Goal: Information Seeking & Learning: Learn about a topic

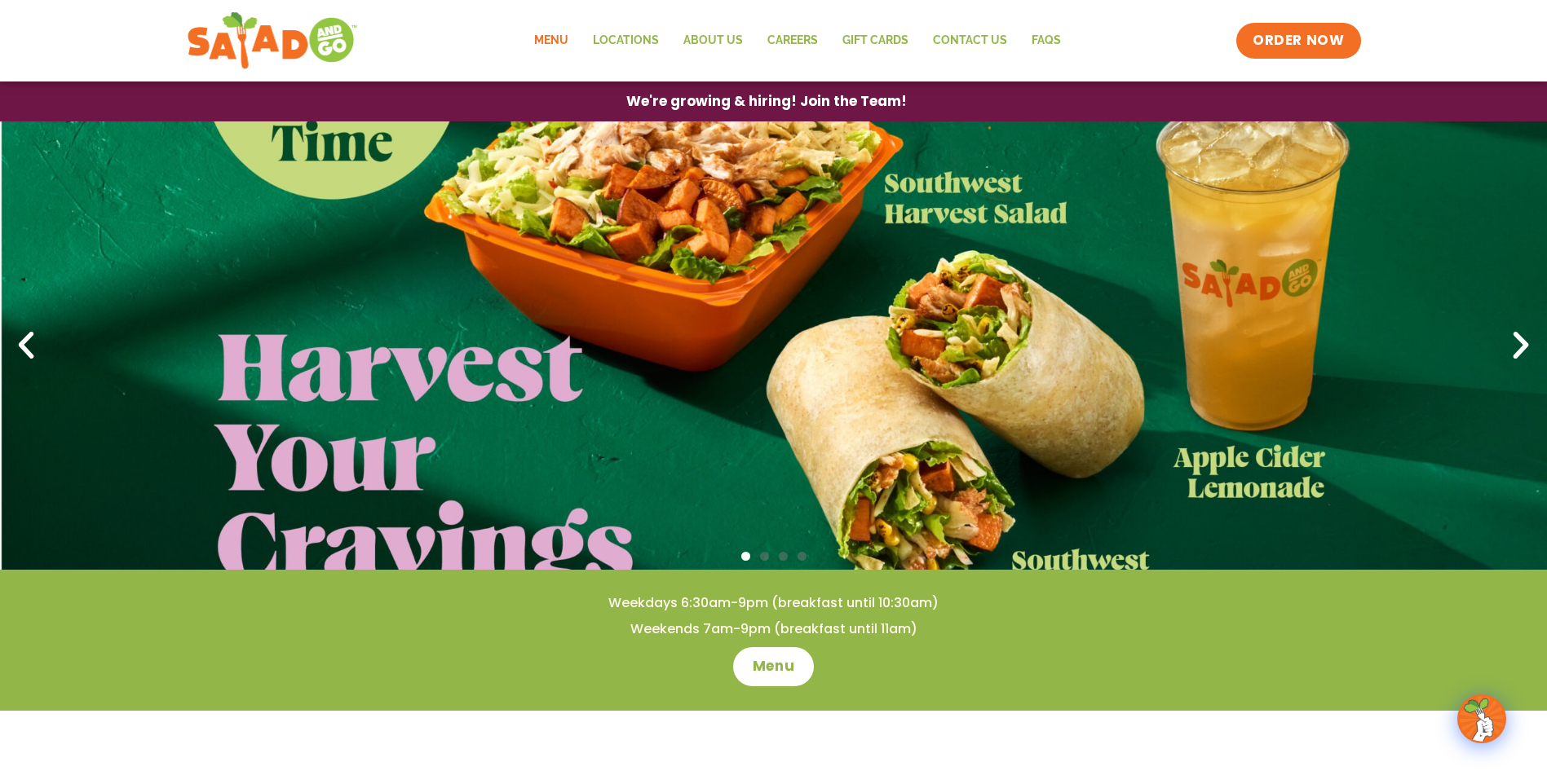
click at [559, 41] on link "Menu" at bounding box center [552, 40] width 59 height 37
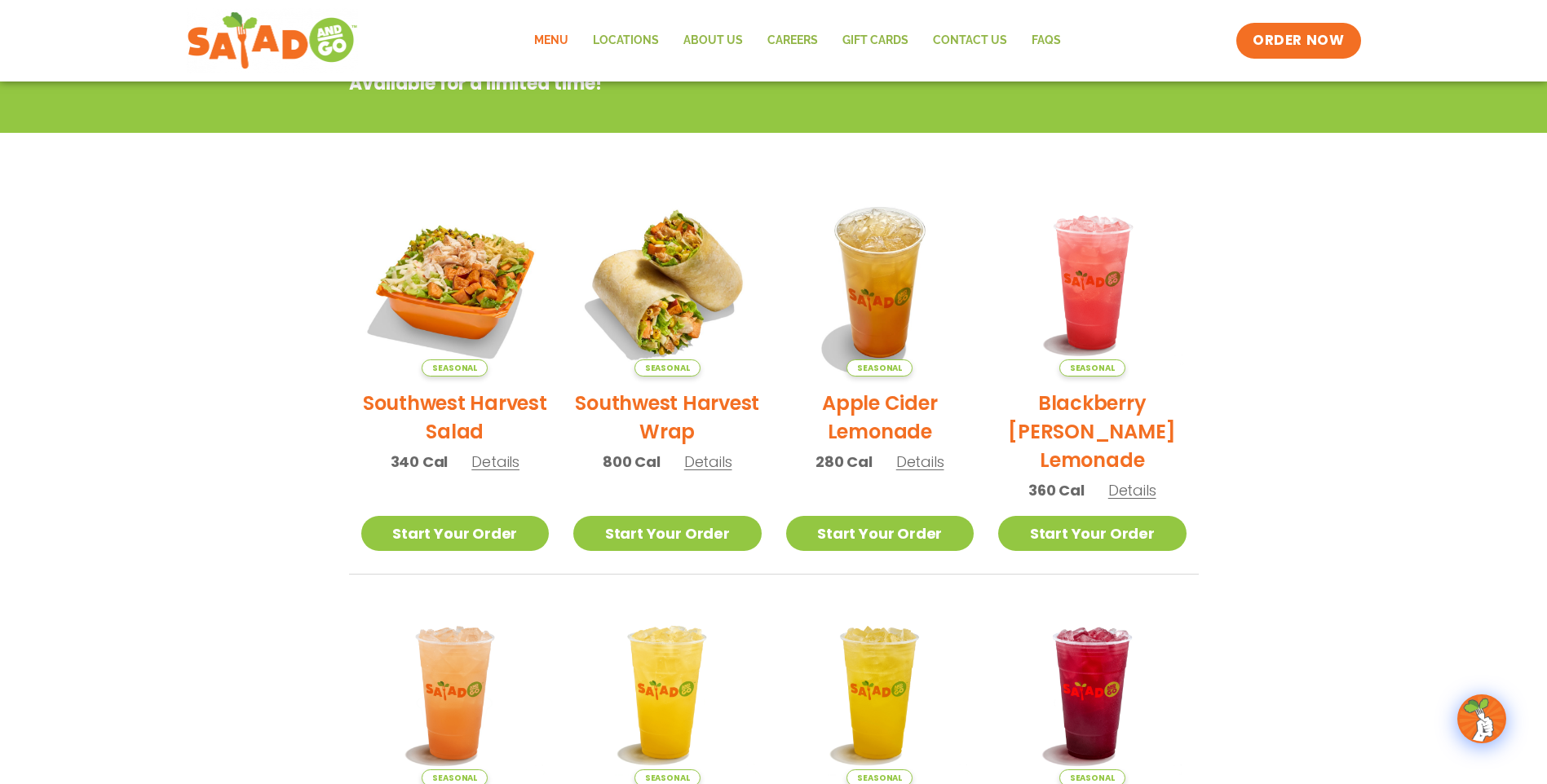
scroll to position [261, 0]
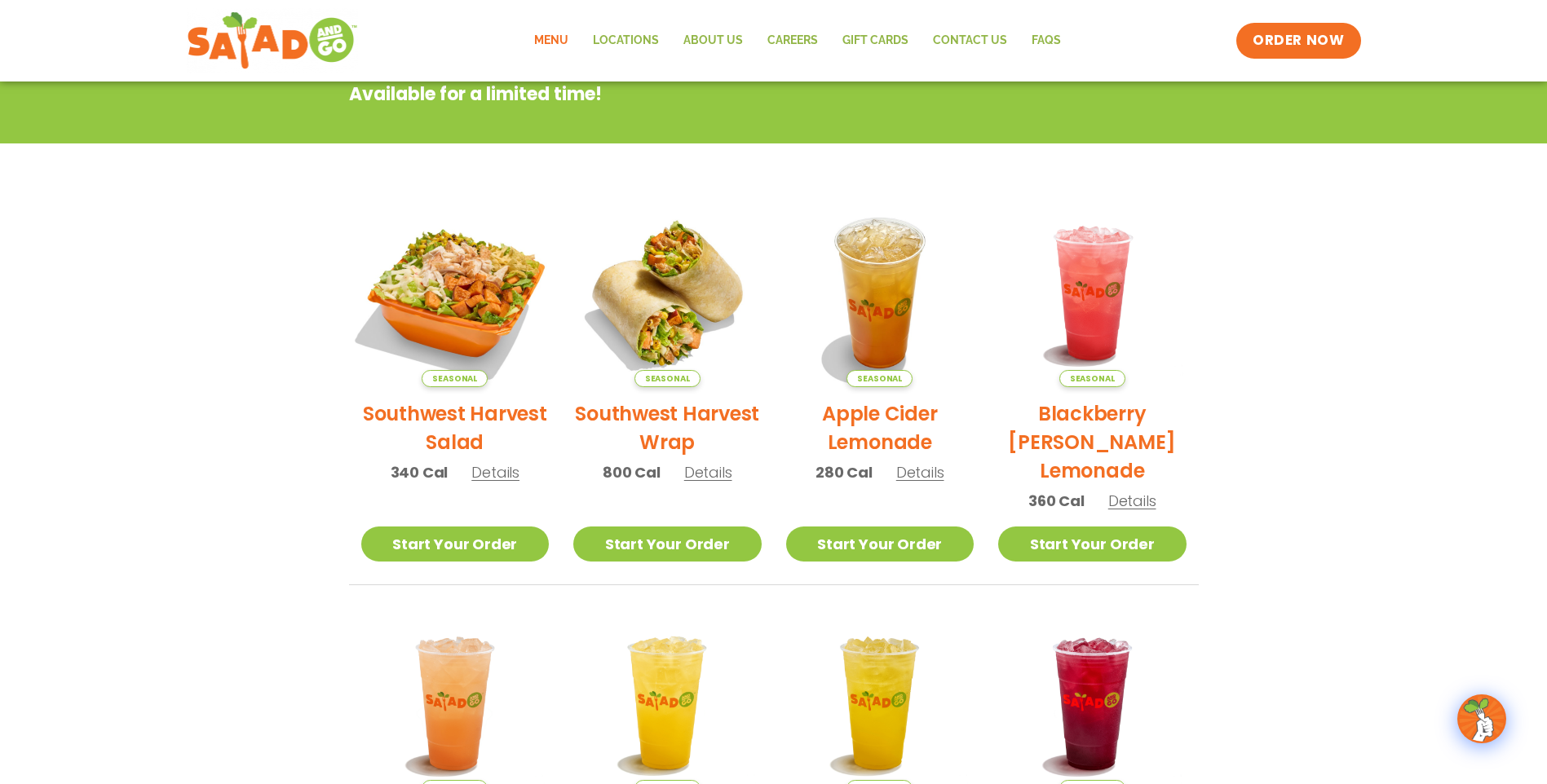
click at [441, 292] on img at bounding box center [455, 293] width 221 height 221
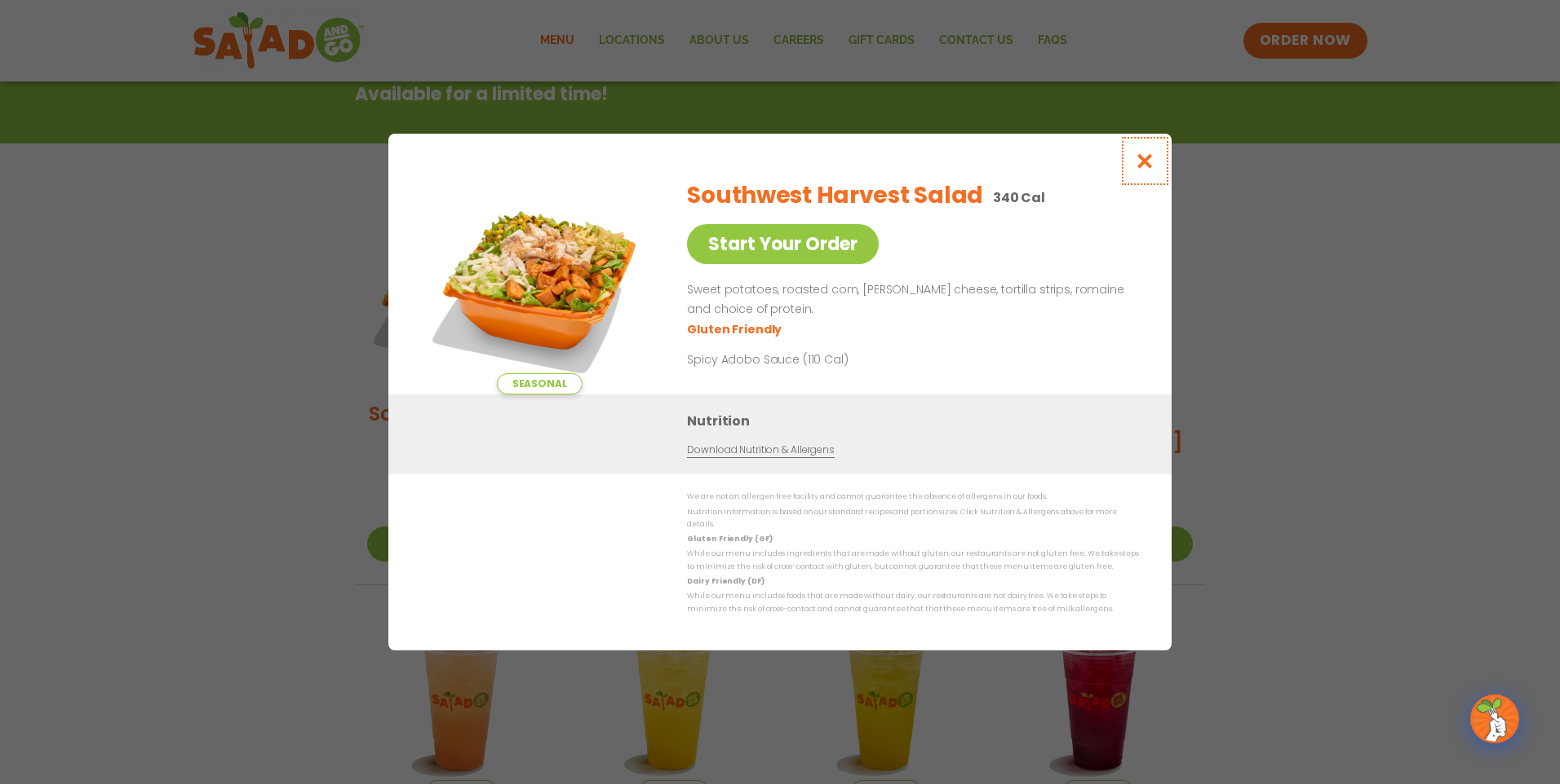
click at [1152, 162] on icon "Close modal" at bounding box center [1145, 161] width 21 height 17
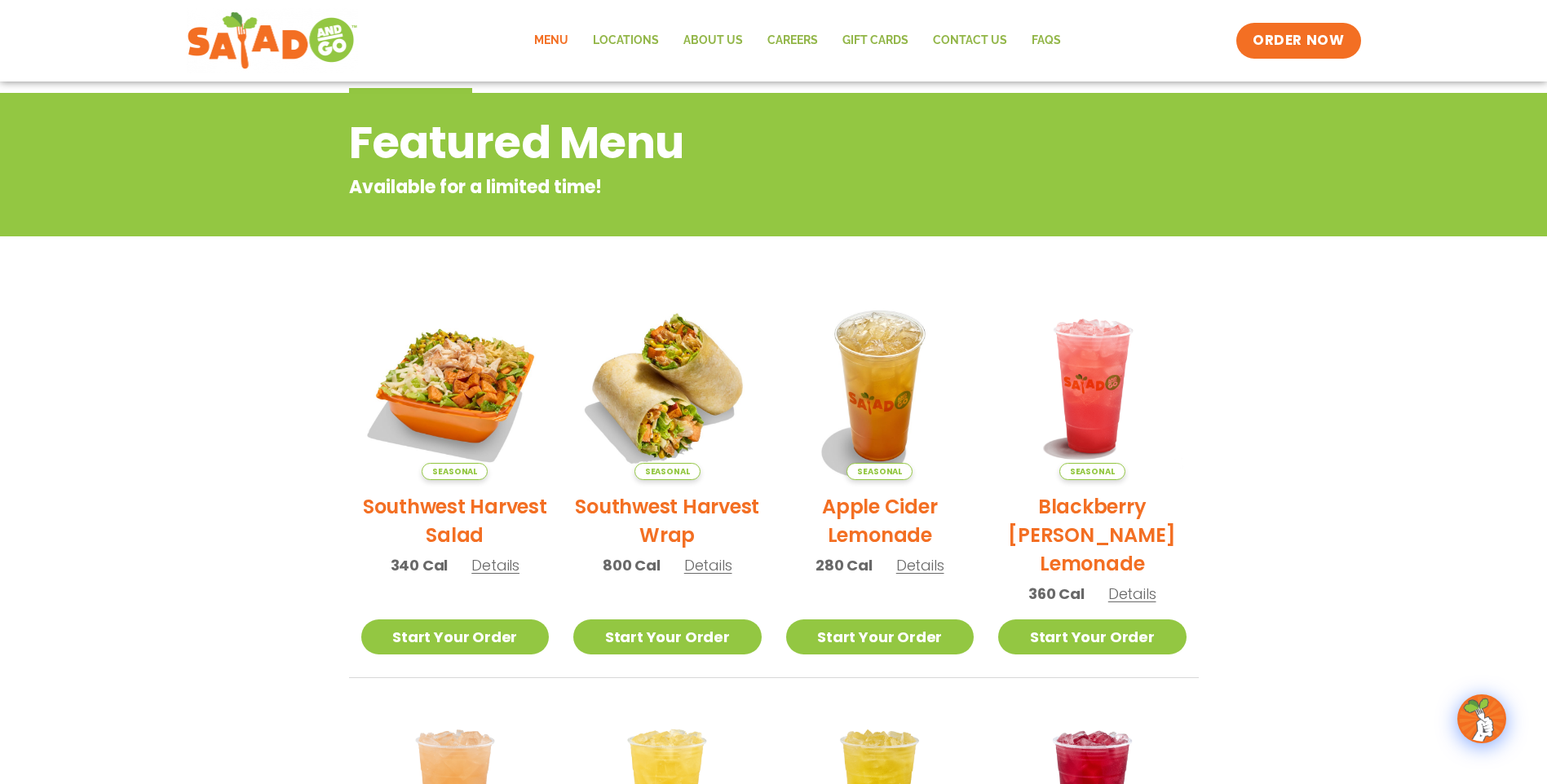
scroll to position [17, 0]
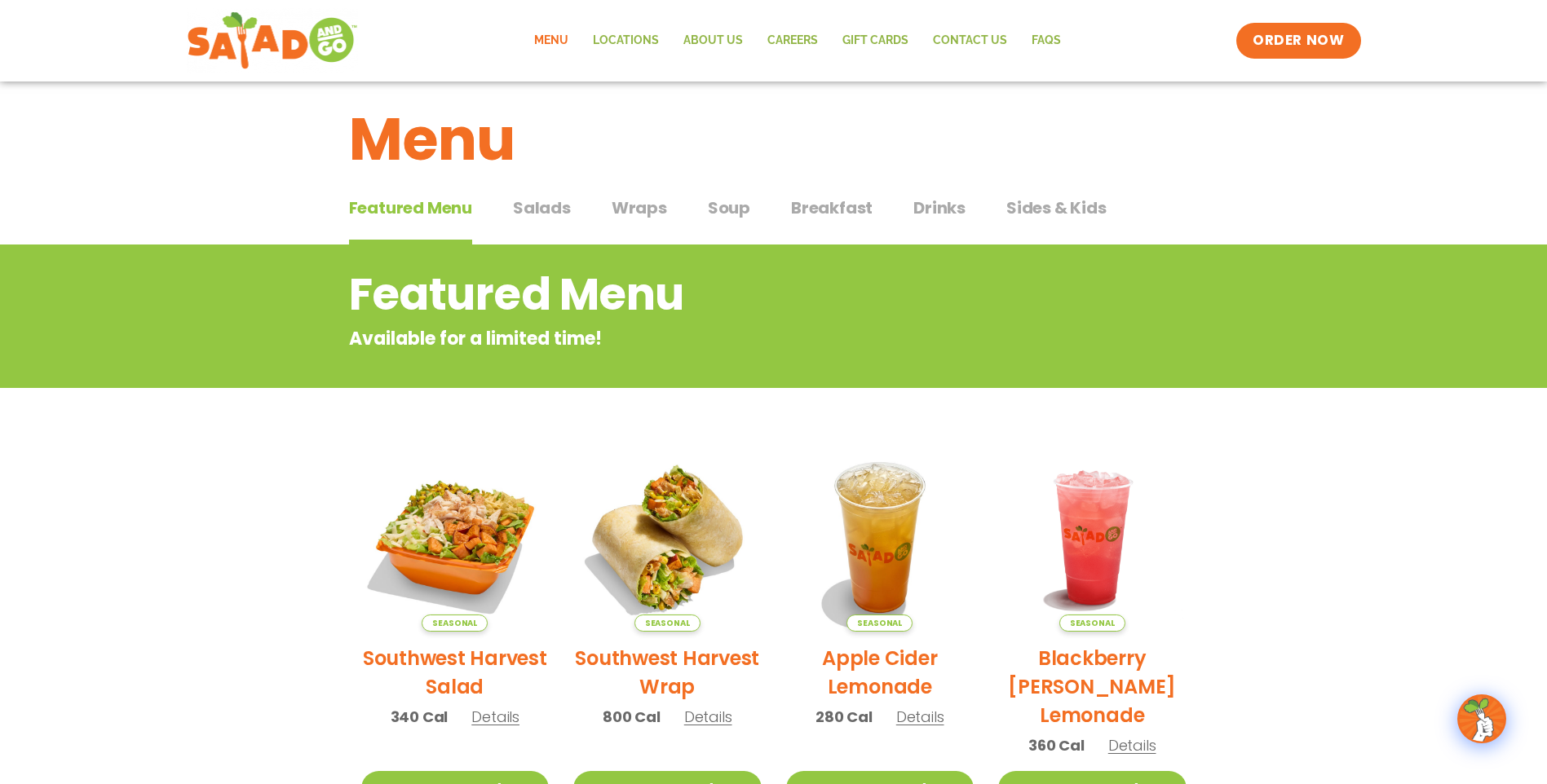
click at [537, 193] on div "Featured Menu Featured Menu Salads Salads Wraps Wraps Soup Soup Breakfast Break…" at bounding box center [774, 218] width 850 height 55
click at [540, 201] on span "Salads" at bounding box center [542, 207] width 58 height 25
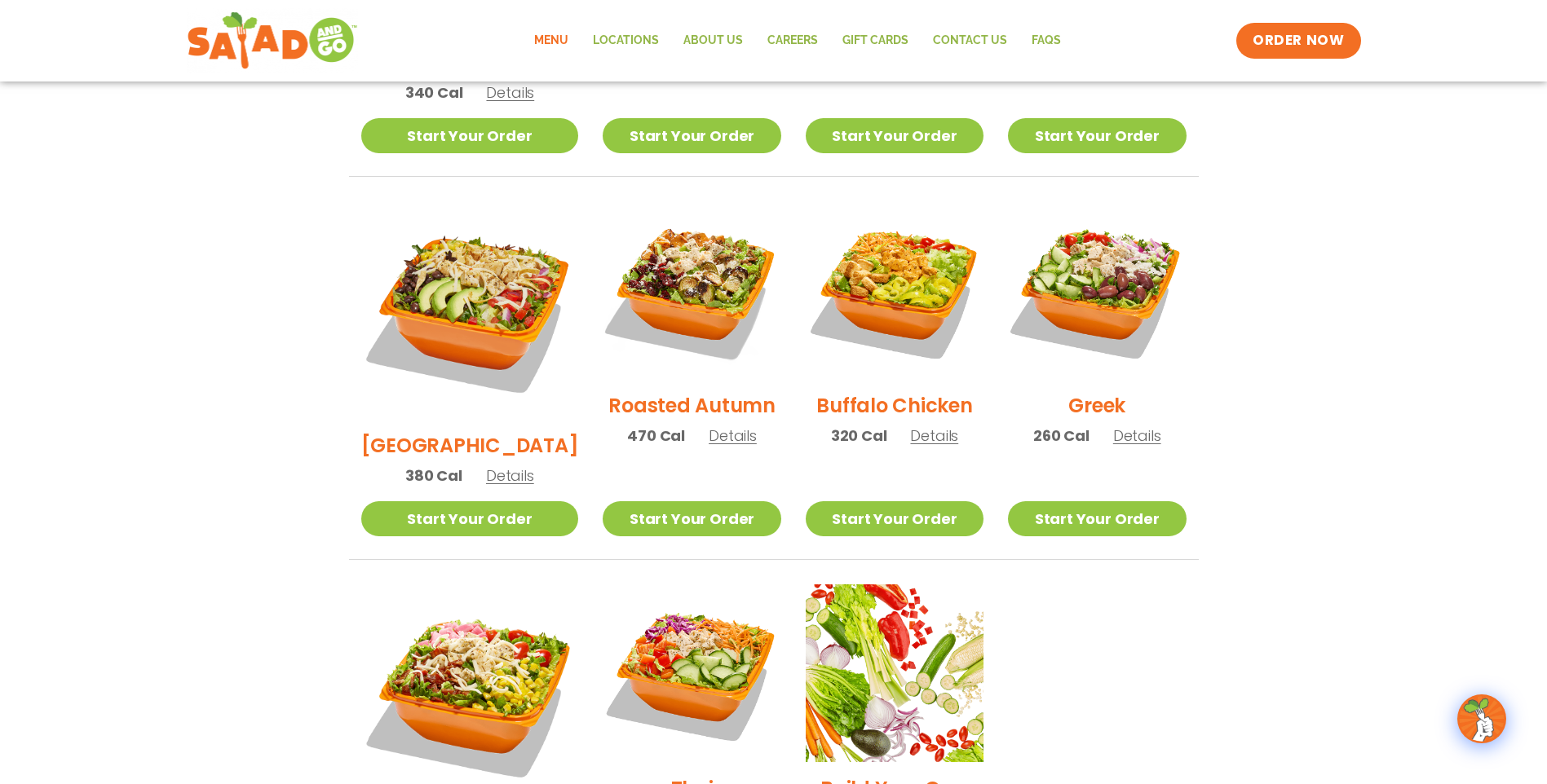
scroll to position [750, 0]
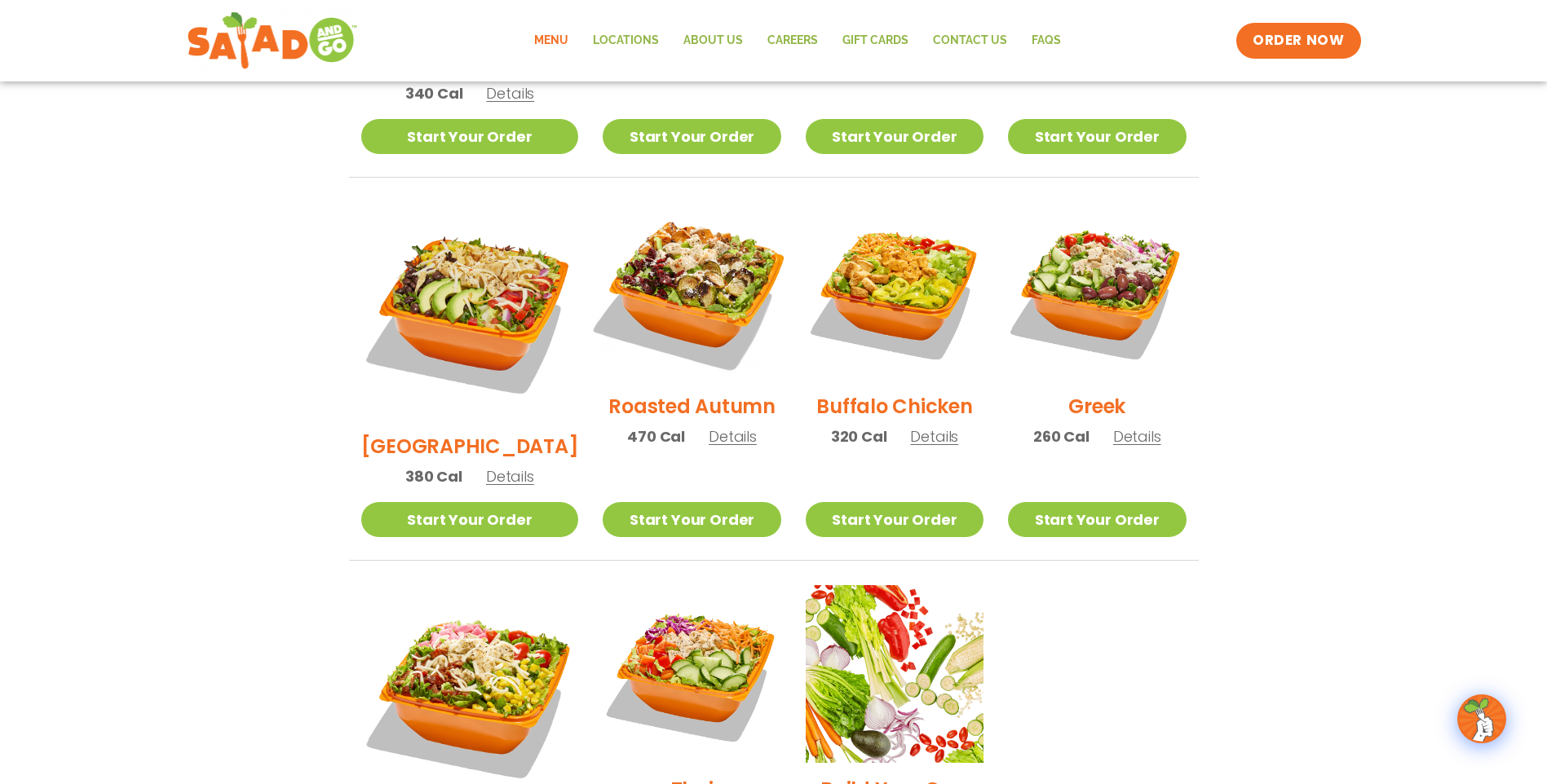
click at [691, 295] on img at bounding box center [692, 291] width 209 height 209
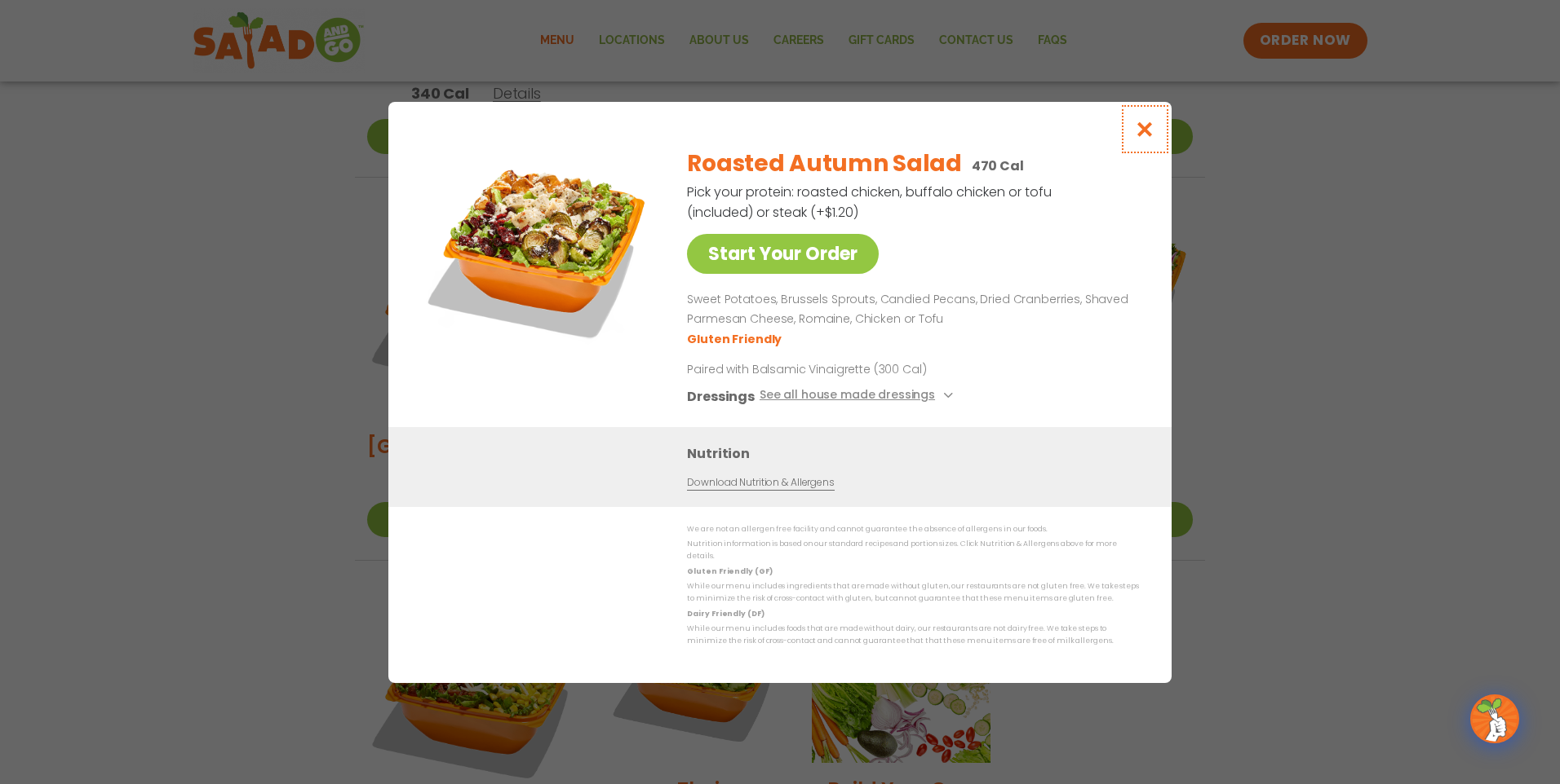
click at [1154, 137] on icon "Close modal" at bounding box center [1145, 128] width 21 height 17
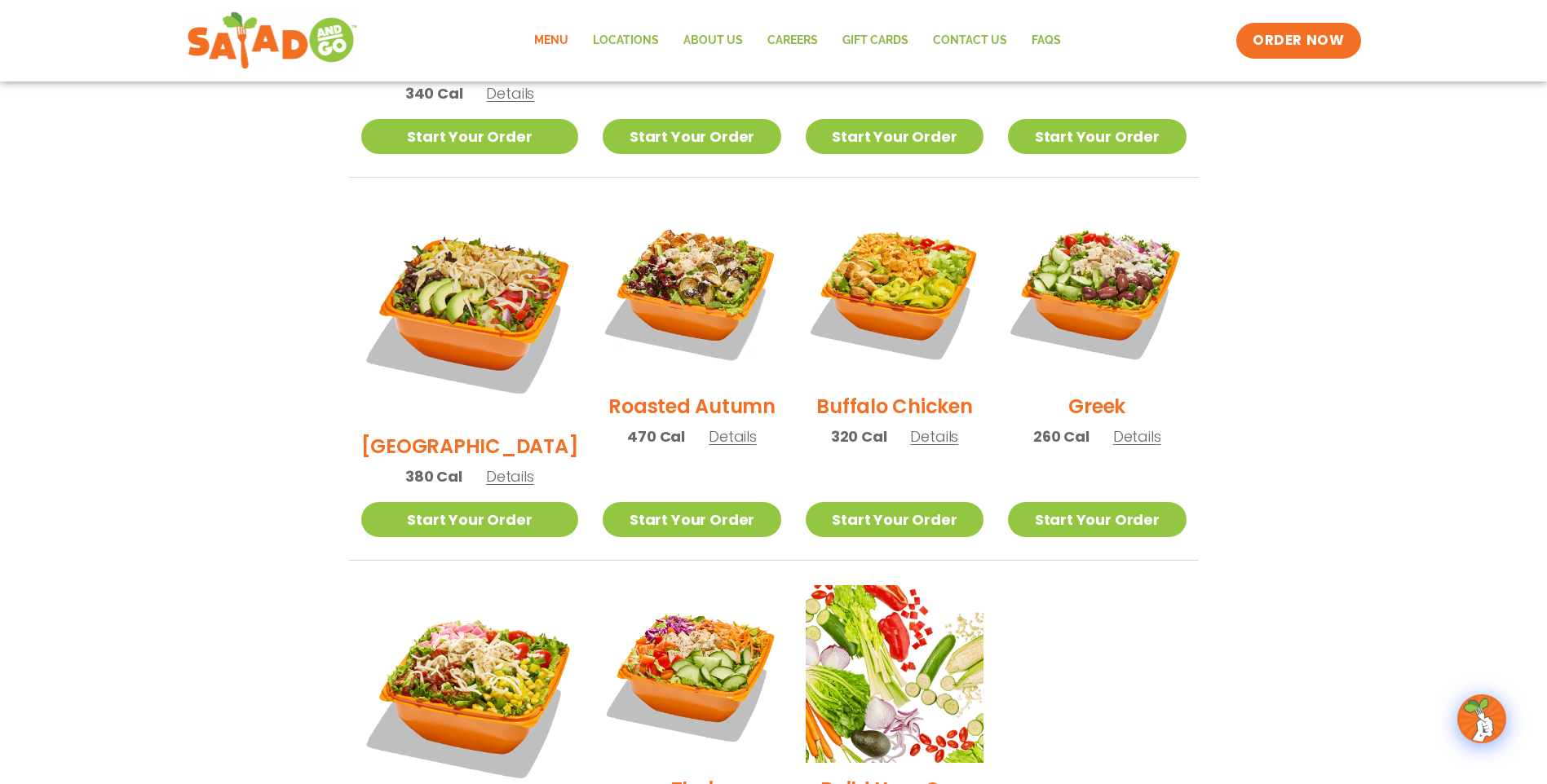
scroll to position [670, 0]
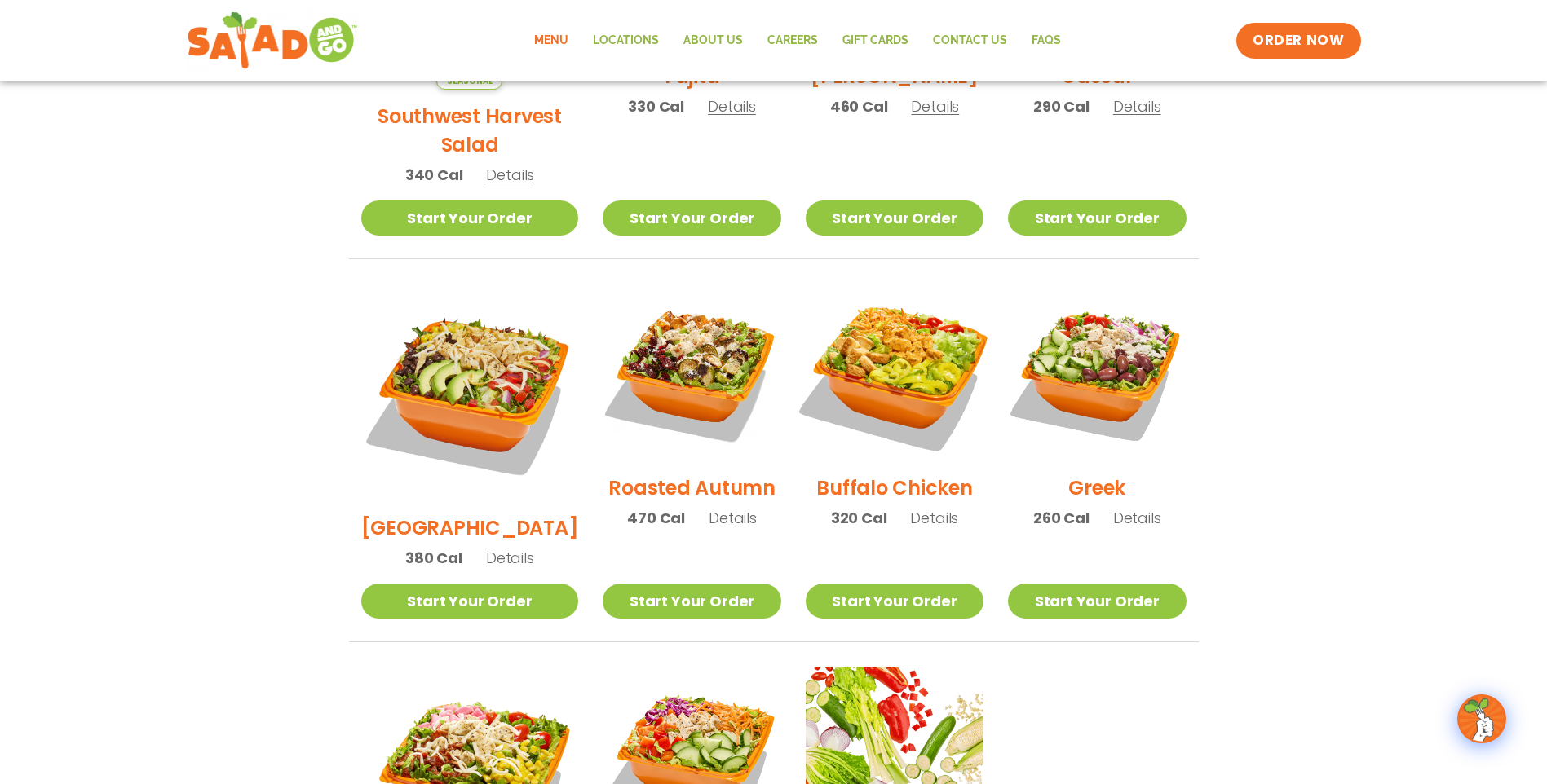
click at [878, 358] on img at bounding box center [895, 373] width 209 height 209
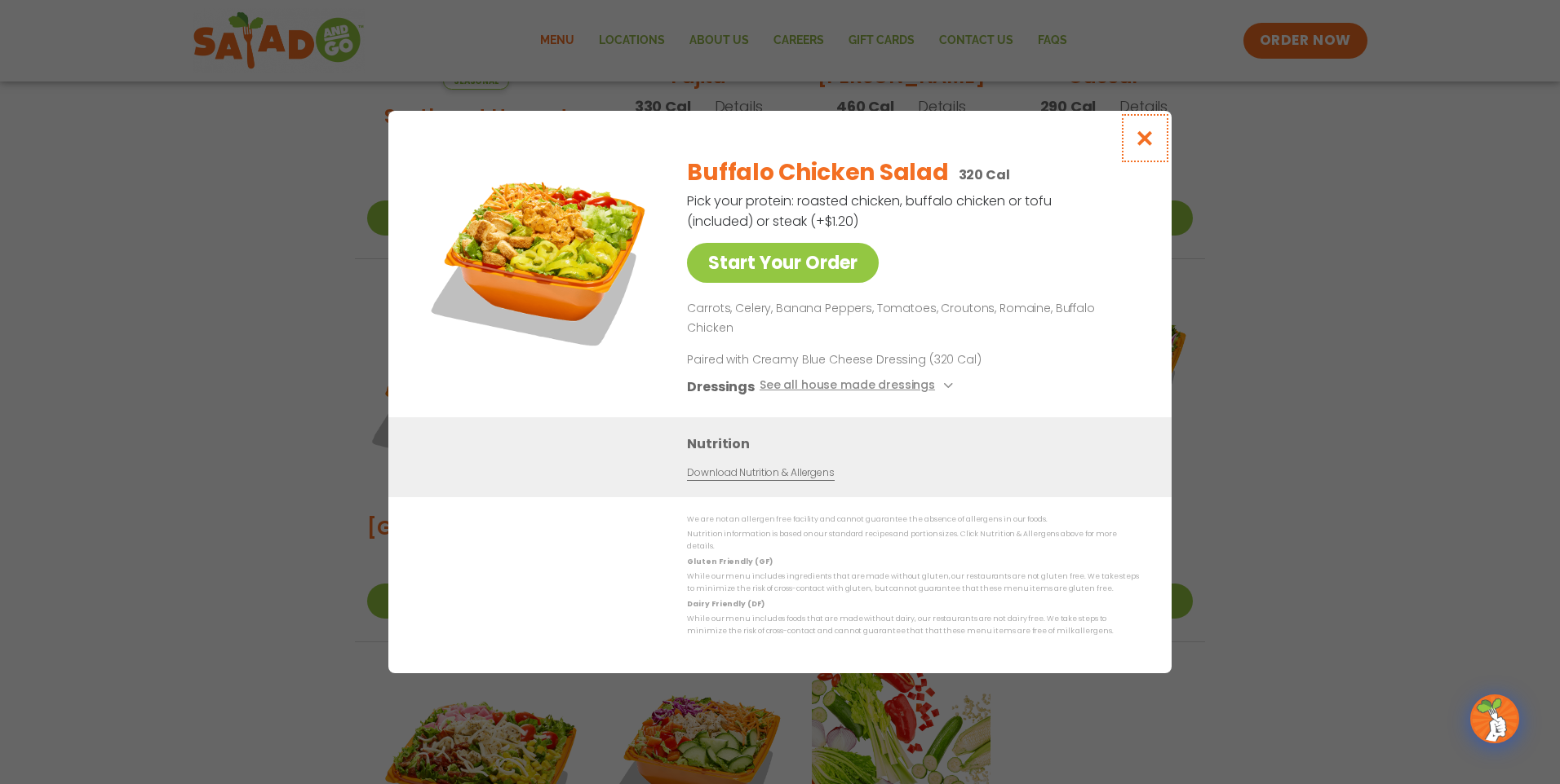
click at [1149, 147] on icon "Close modal" at bounding box center [1145, 137] width 21 height 17
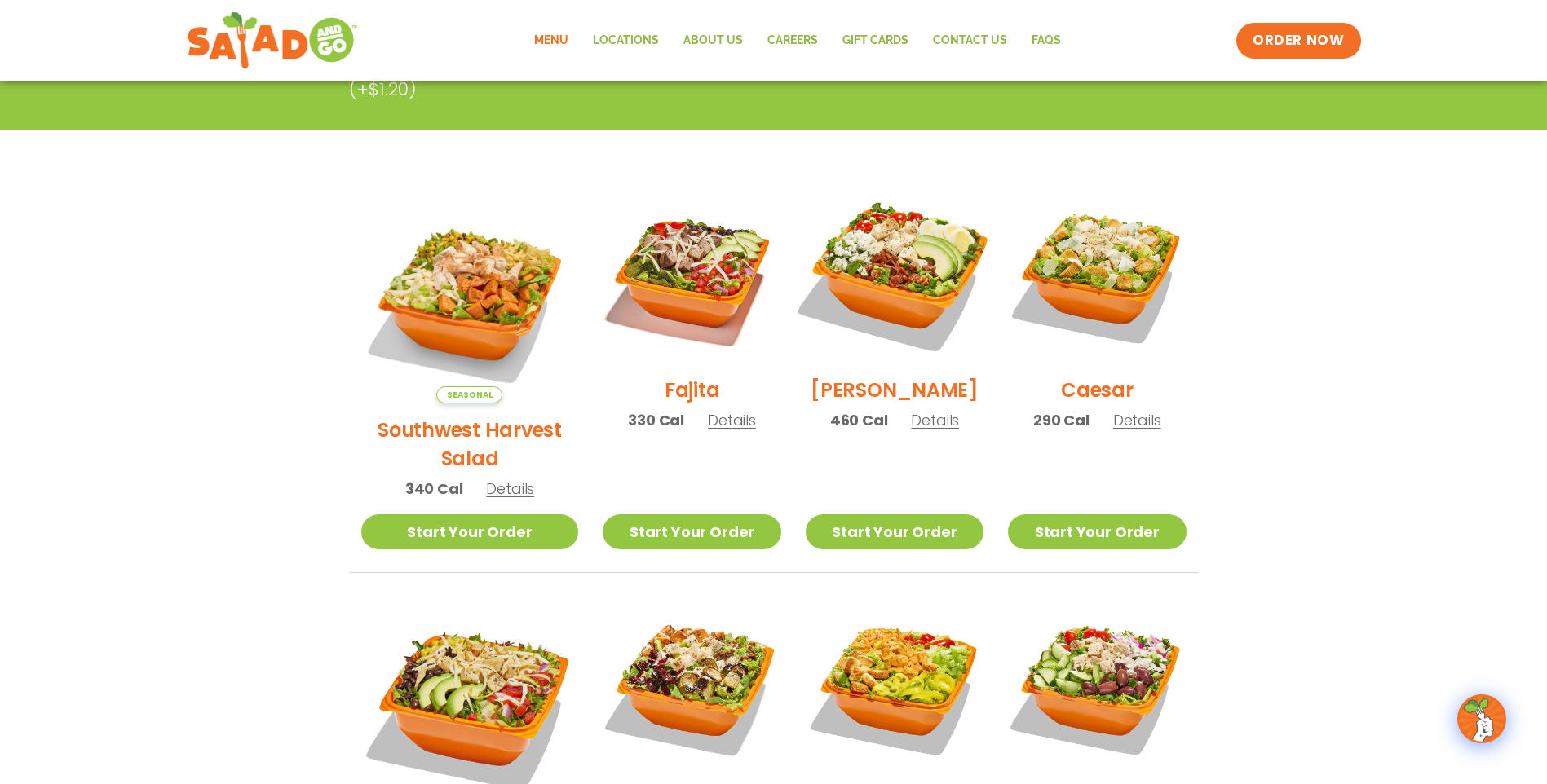
scroll to position [343, 0]
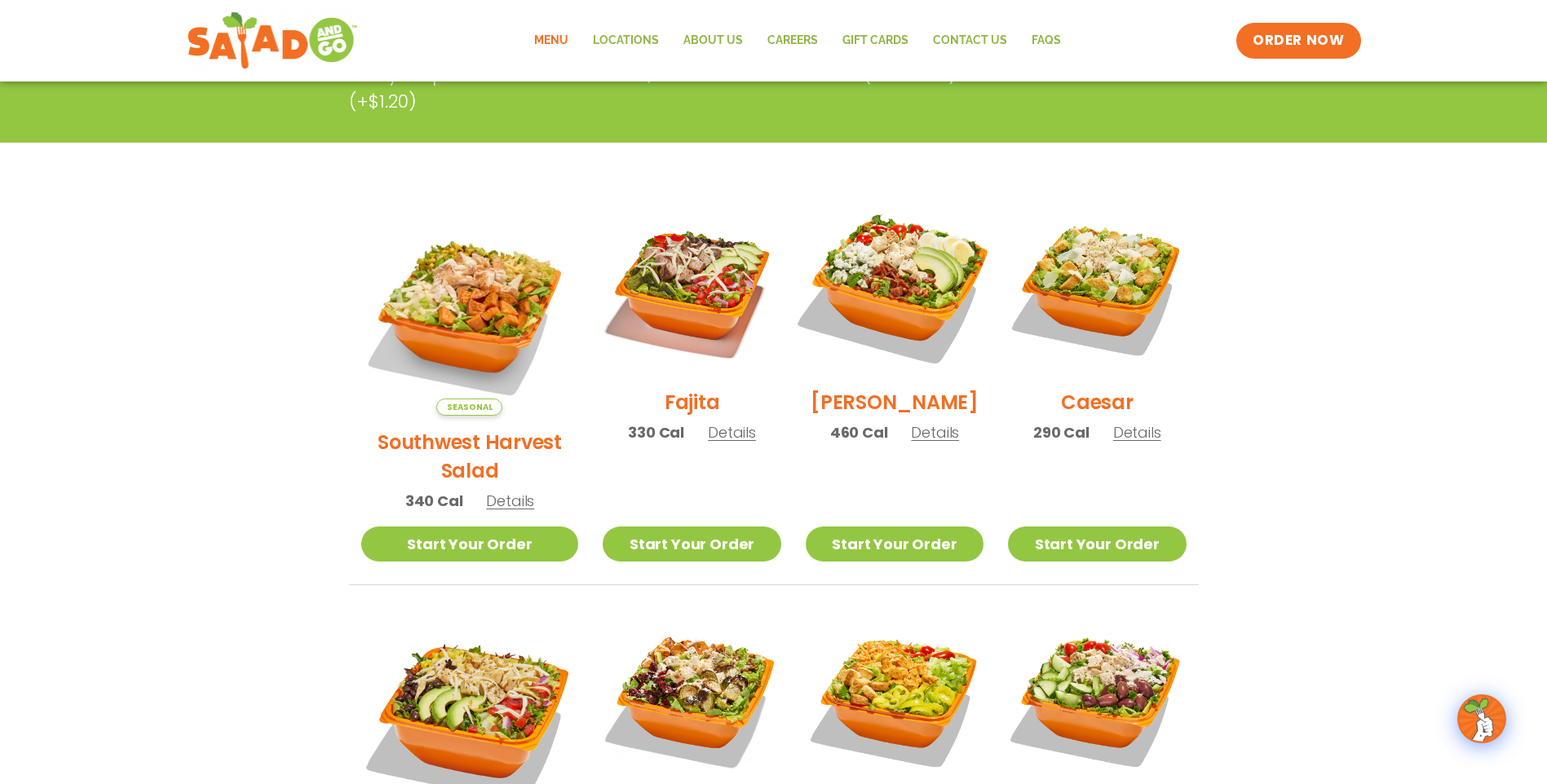
click at [874, 294] on img at bounding box center [895, 287] width 209 height 209
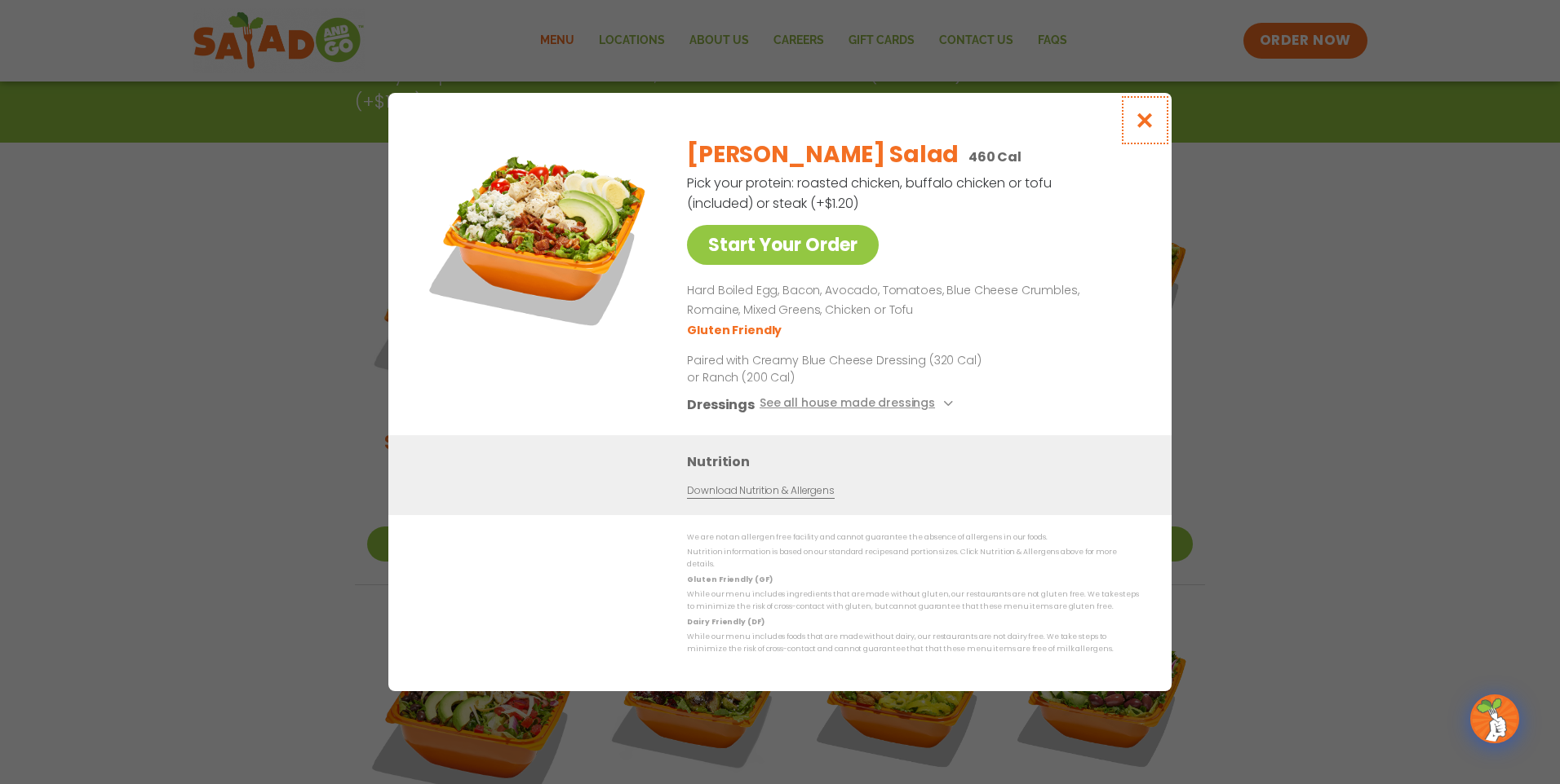
click at [1147, 124] on icon "Close modal" at bounding box center [1145, 119] width 21 height 17
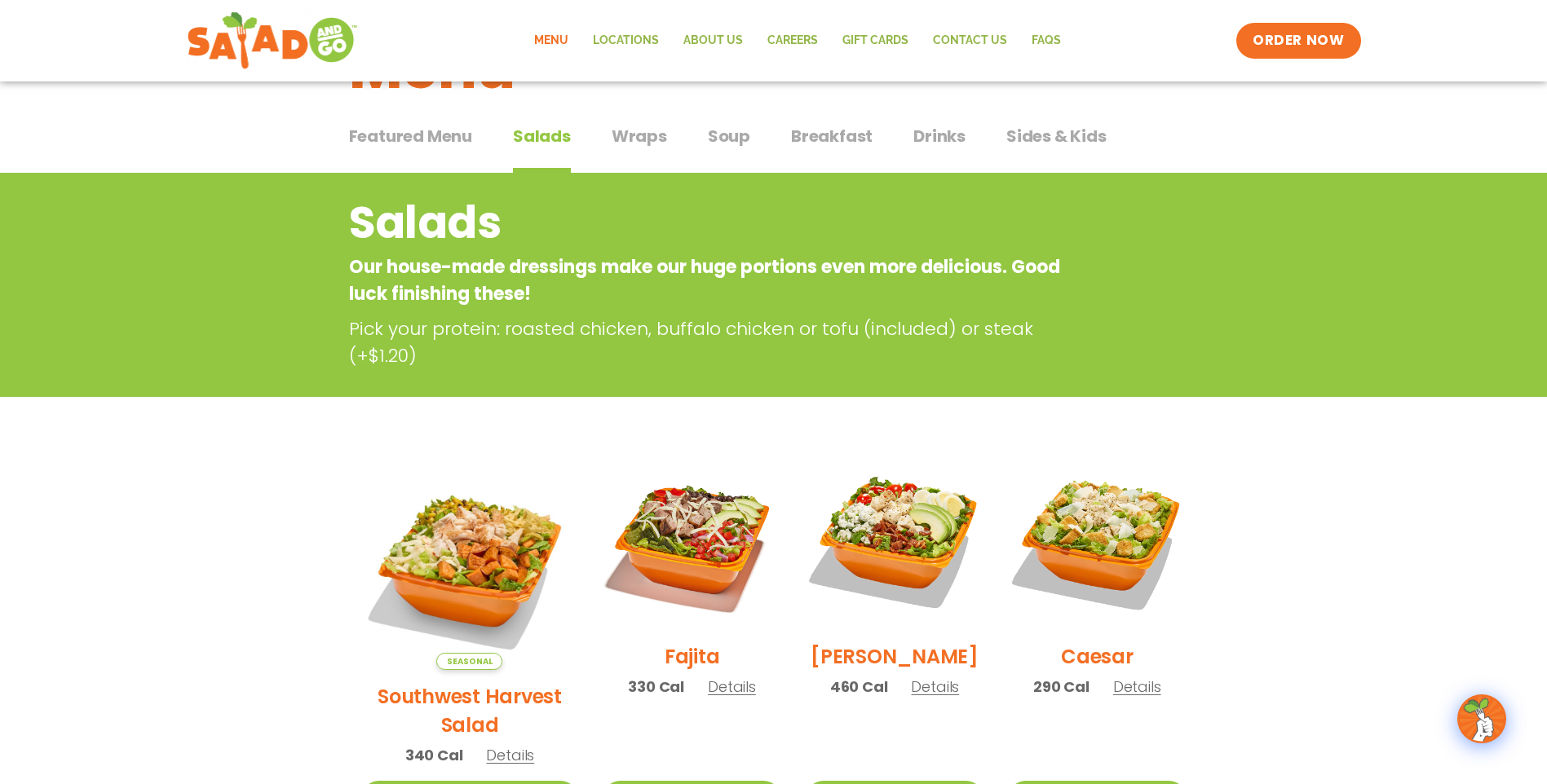
scroll to position [0, 0]
